Goal: Task Accomplishment & Management: Use online tool/utility

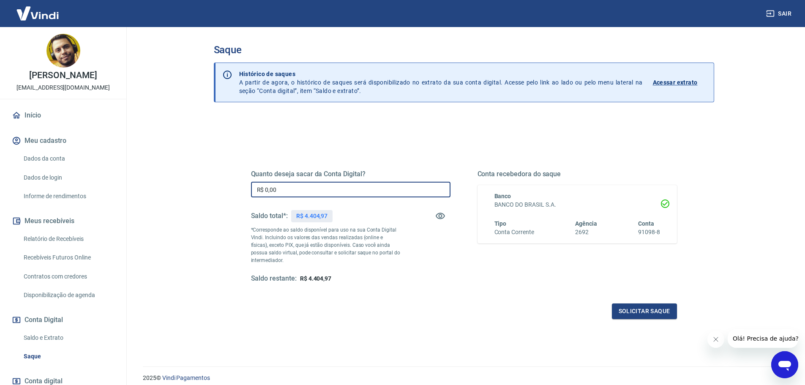
click at [338, 192] on input "R$ 0,00" at bounding box center [350, 190] width 199 height 16
type input "R$ 1.404,97"
click at [645, 307] on button "Solicitar saque" at bounding box center [644, 311] width 65 height 16
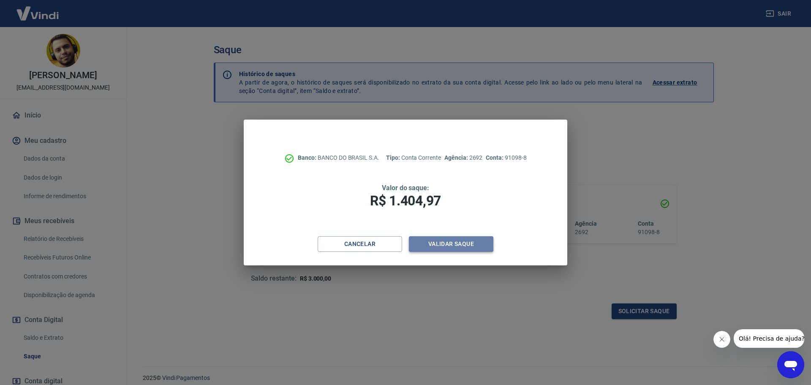
click at [453, 251] on button "Validar saque" at bounding box center [451, 244] width 85 height 16
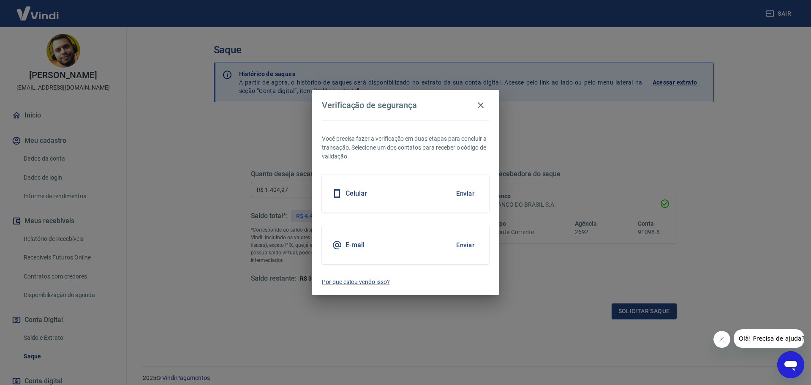
click at [458, 244] on button "Enviar" at bounding box center [465, 245] width 27 height 18
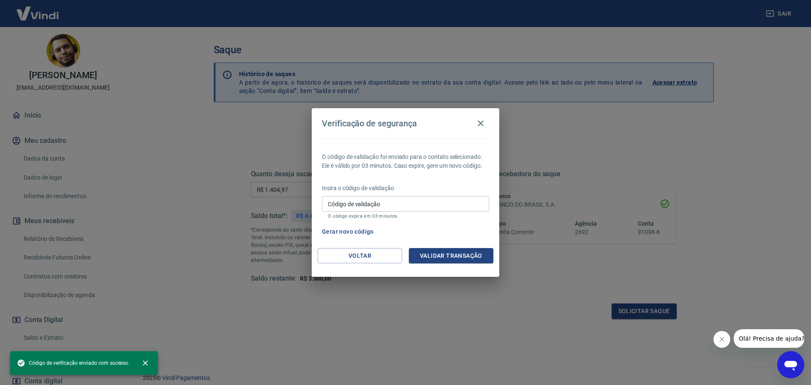
click at [418, 203] on input "Código de validação" at bounding box center [405, 204] width 167 height 16
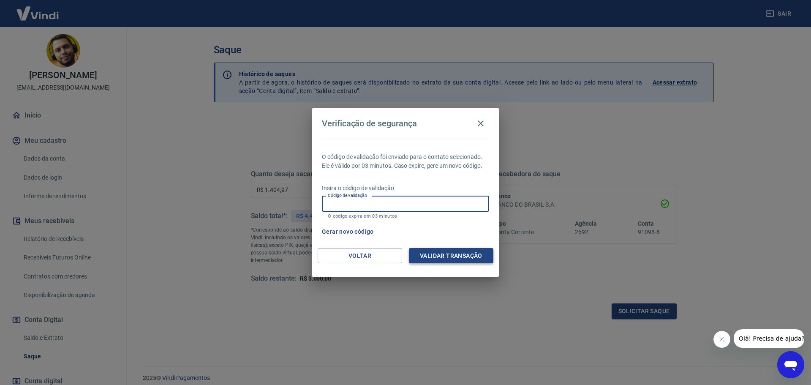
paste input "875871"
type input "875871"
click at [441, 256] on button "Validar transação" at bounding box center [451, 256] width 85 height 16
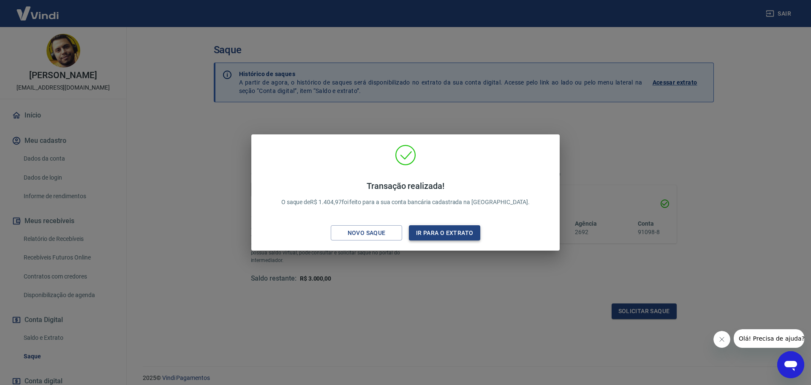
click at [450, 234] on button "Ir para o extrato" at bounding box center [444, 233] width 71 height 16
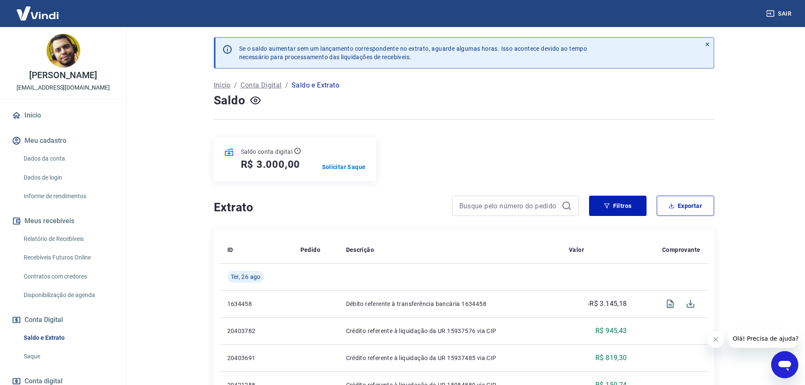
scroll to position [140, 0]
